Goal: Navigation & Orientation: Find specific page/section

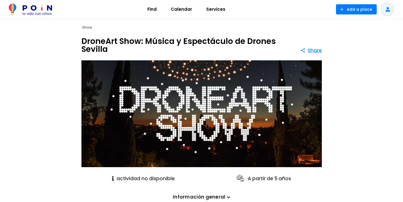
click at [179, 10] on span "Calendar" at bounding box center [181, 9] width 26 height 9
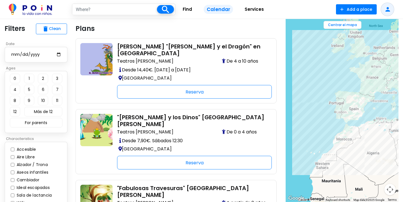
click at [59, 56] on input "date" at bounding box center [36, 54] width 51 height 7
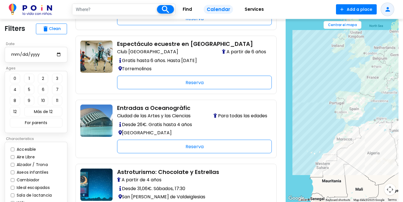
scroll to position [272, 0]
click at [59, 54] on input "[DATE]" at bounding box center [36, 54] width 51 height 7
type input "[DATE]"
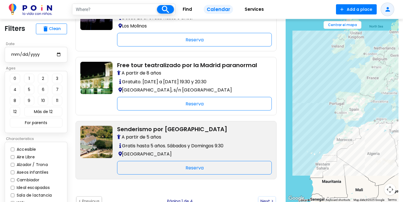
scroll to position [1202, 0]
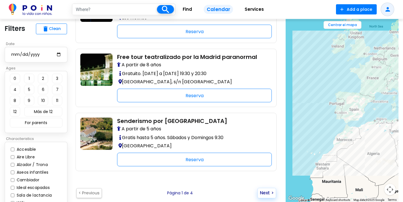
click at [269, 188] on button "Next >" at bounding box center [267, 193] width 19 height 10
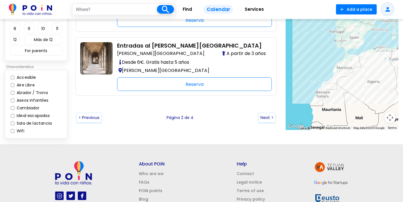
scroll to position [1279, 0]
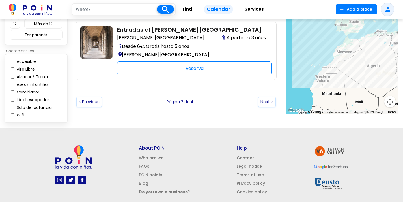
click at [265, 97] on button "Next >" at bounding box center [267, 102] width 18 height 10
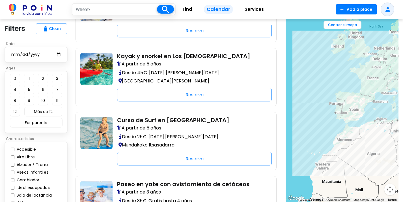
scroll to position [785, 0]
